Goal: Transaction & Acquisition: Purchase product/service

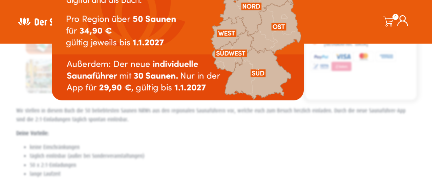
scroll to position [74, 0]
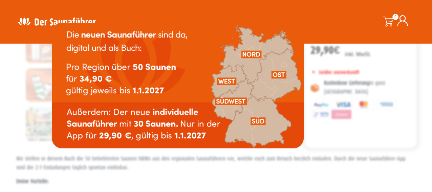
click at [226, 80] on img at bounding box center [178, 86] width 252 height 126
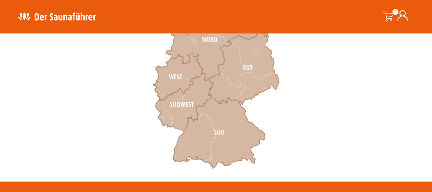
scroll to position [251, 0]
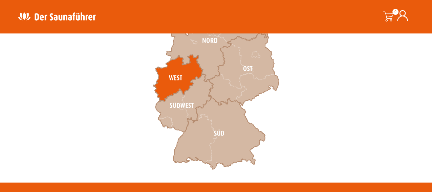
click at [179, 73] on icon at bounding box center [177, 78] width 49 height 47
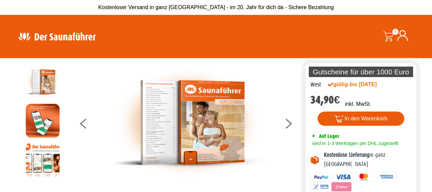
scroll to position [39, 0]
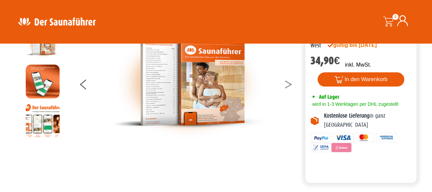
click at [286, 82] on icon at bounding box center [287, 82] width 7 height 4
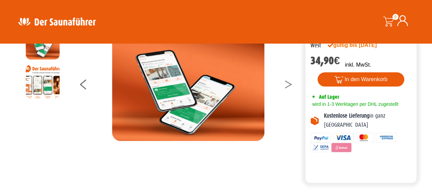
click at [286, 82] on icon at bounding box center [287, 82] width 7 height 4
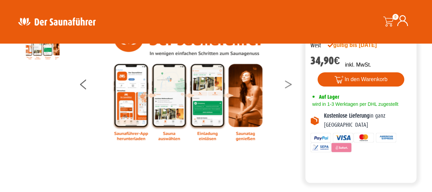
click at [286, 82] on icon at bounding box center [287, 82] width 7 height 4
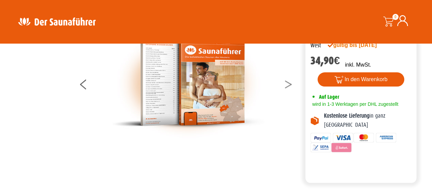
click at [286, 82] on icon at bounding box center [287, 82] width 7 height 4
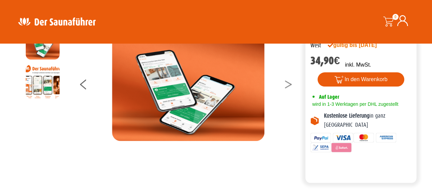
click at [286, 82] on icon at bounding box center [287, 82] width 7 height 4
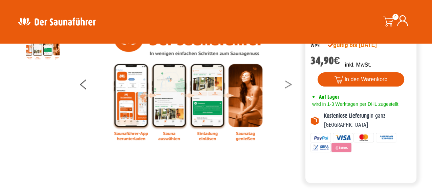
click at [286, 82] on icon at bounding box center [287, 82] width 7 height 4
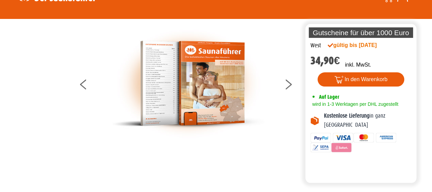
scroll to position [0, 0]
